Goal: Check status: Check status

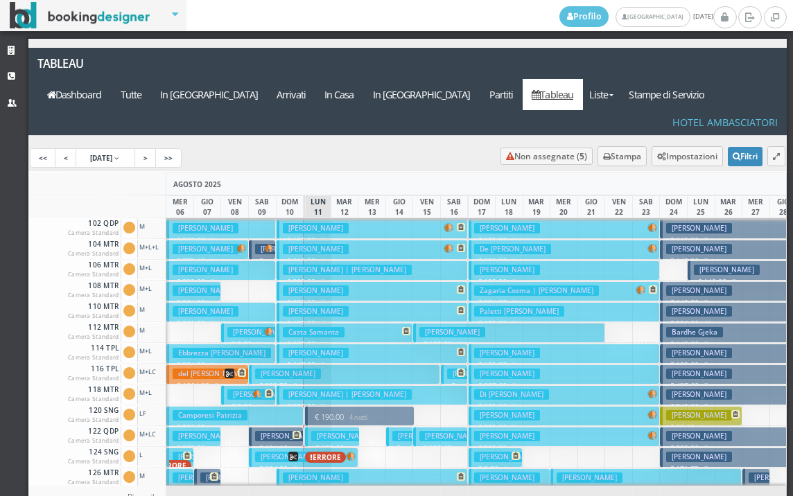
click at [294, 223] on h3 "Grepioni Piero" at bounding box center [316, 228] width 66 height 10
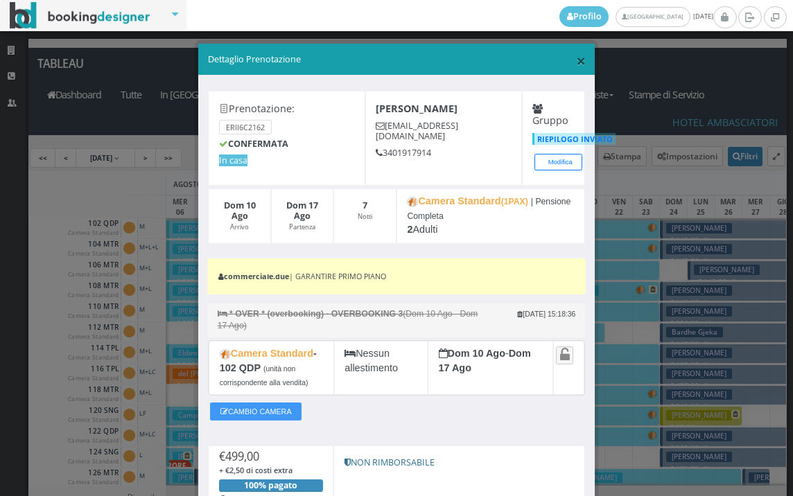
click at [576, 66] on span "×" at bounding box center [581, 61] width 10 height 24
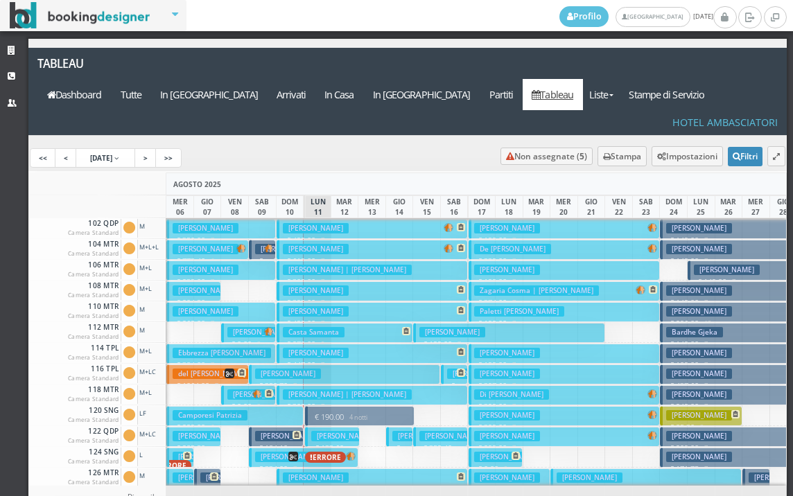
click at [339, 244] on h3 "Tosetti Ernestina" at bounding box center [316, 249] width 66 height 10
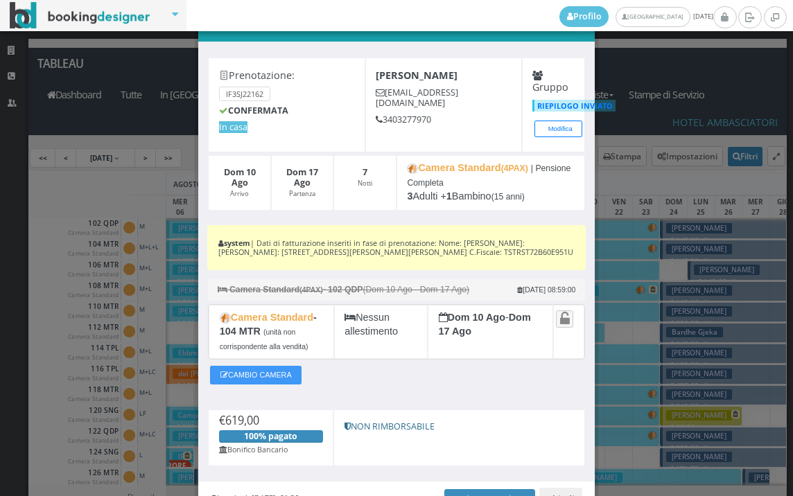
scroll to position [116, 0]
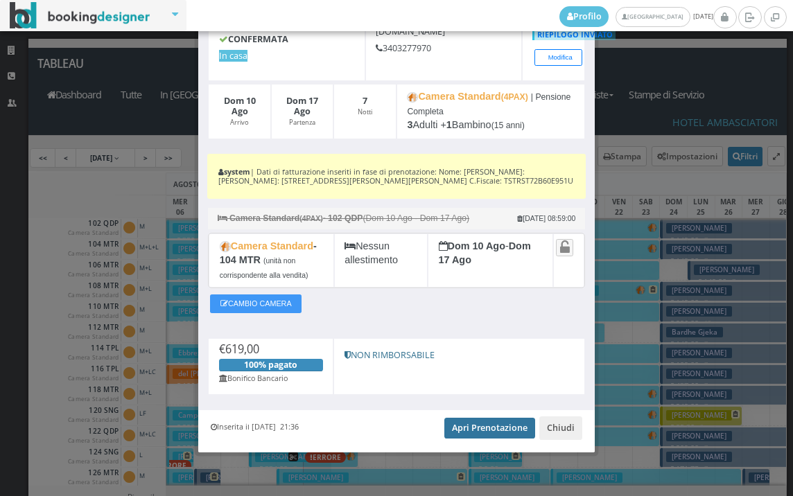
click at [466, 423] on link "Apri Prenotazione" at bounding box center [489, 428] width 91 height 21
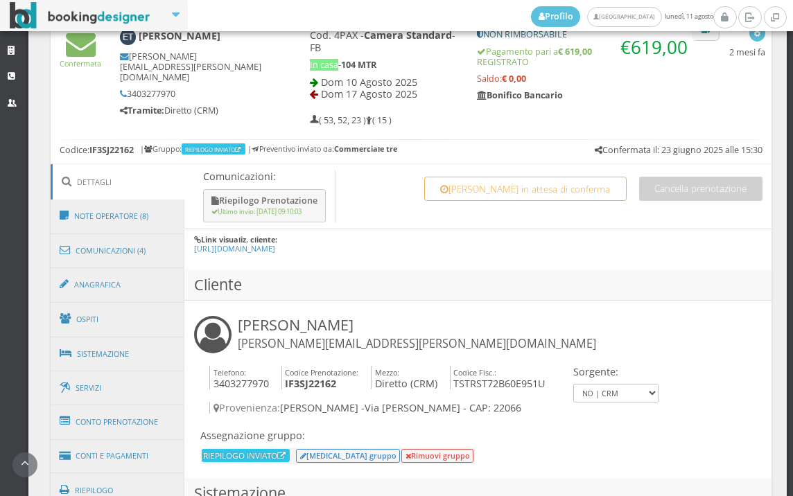
scroll to position [671, 0]
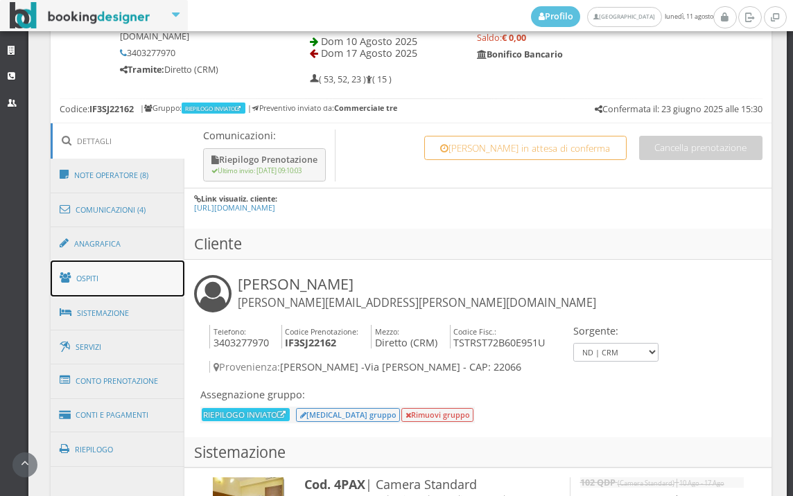
click at [118, 283] on link "Ospiti" at bounding box center [118, 279] width 134 height 36
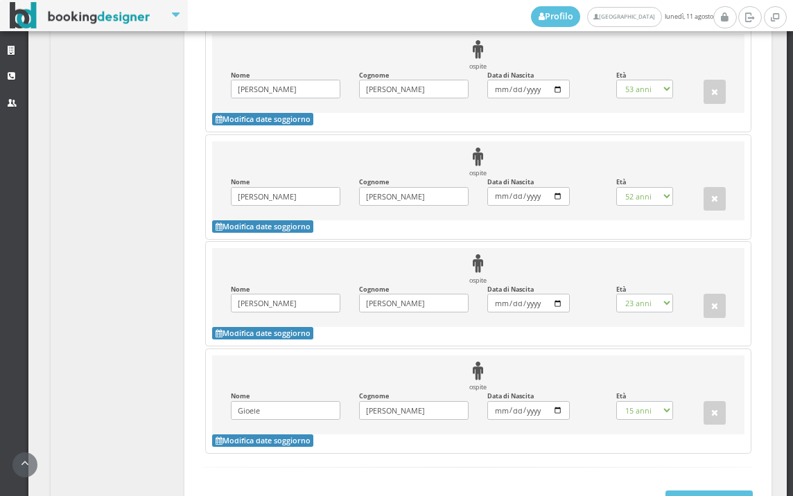
scroll to position [1441, 0]
